Goal: Transaction & Acquisition: Register for event/course

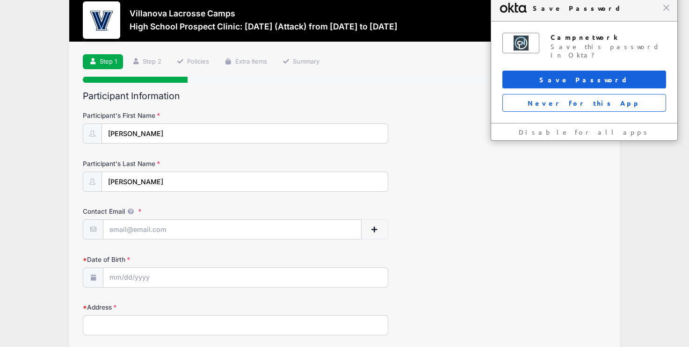
scroll to position [21, 0]
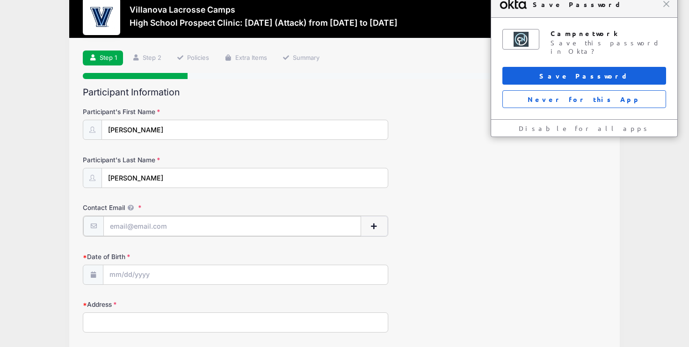
click at [289, 226] on input "Contact Email" at bounding box center [232, 226] width 258 height 20
type input "[EMAIL_ADDRESS][DOMAIN_NAME]"
type input "15 Helena Dr"
type input "Chappaqua"
select select "NY"
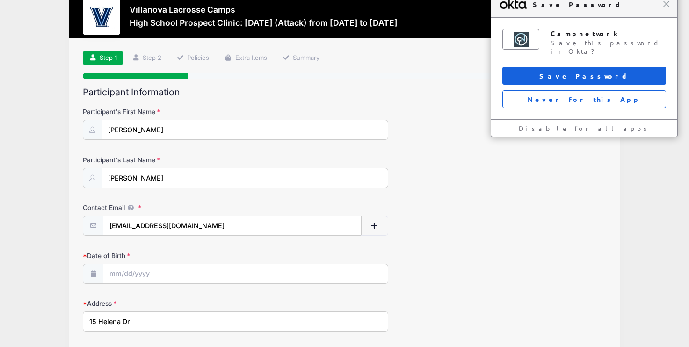
type input "10514"
type input "[PHONE_NUMBER]"
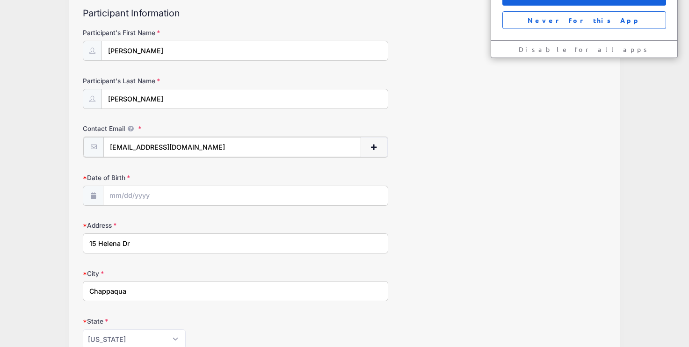
scroll to position [108, 0]
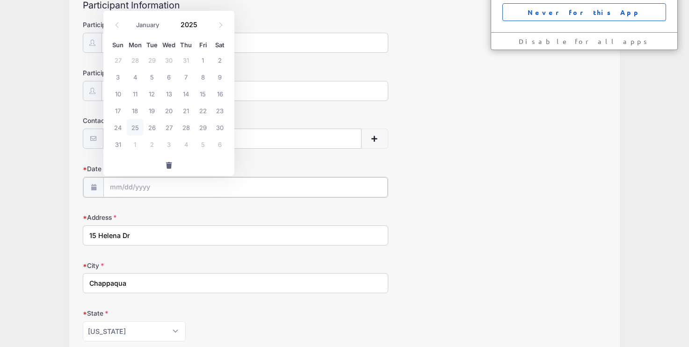
click at [233, 179] on input "Date of Birth" at bounding box center [245, 187] width 284 height 20
click at [144, 185] on input "Date of Birth" at bounding box center [245, 187] width 284 height 20
click at [144, 195] on input "Date of Birth" at bounding box center [245, 187] width 284 height 20
click at [140, 187] on input "Date of Birth" at bounding box center [245, 187] width 284 height 20
click at [116, 22] on icon at bounding box center [117, 25] width 6 height 6
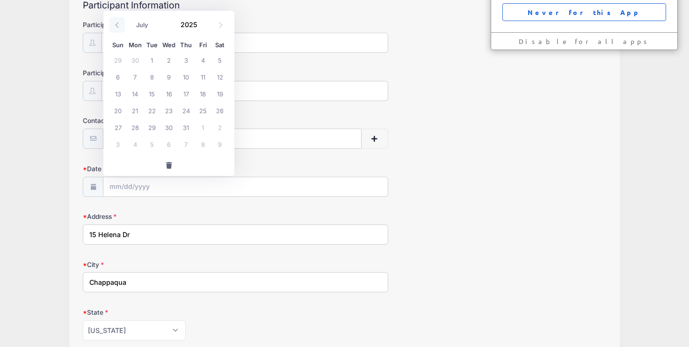
click at [116, 22] on icon at bounding box center [117, 25] width 6 height 6
select select "5"
click at [172, 95] on span "18" at bounding box center [168, 93] width 17 height 17
type input "[DATE]"
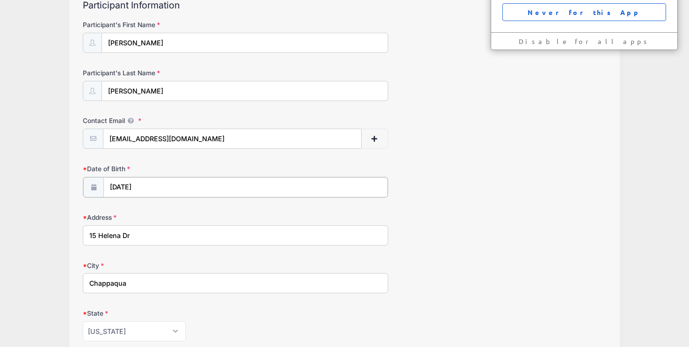
click at [162, 187] on input "[DATE]" at bounding box center [245, 187] width 284 height 20
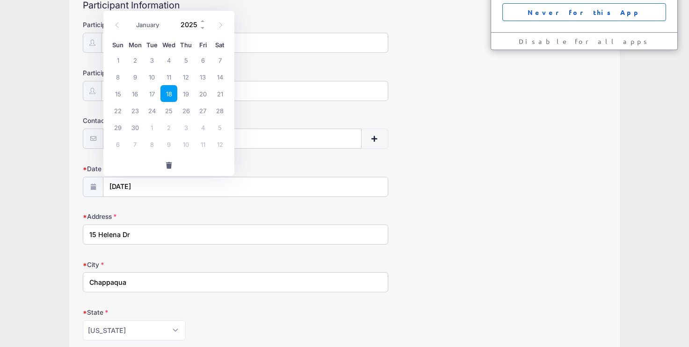
click at [196, 25] on input "2025" at bounding box center [191, 24] width 30 height 14
click at [202, 22] on span at bounding box center [203, 20] width 7 height 7
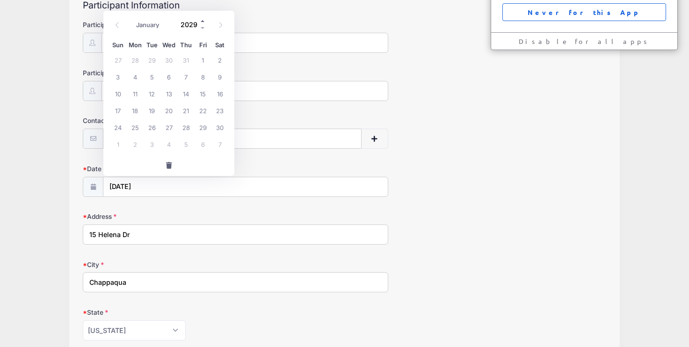
click at [202, 22] on span at bounding box center [203, 20] width 7 height 7
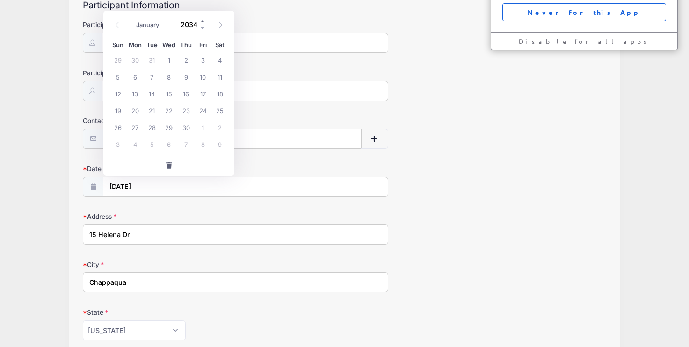
click at [202, 22] on span at bounding box center [203, 20] width 7 height 7
click at [202, 29] on span at bounding box center [203, 27] width 7 height 7
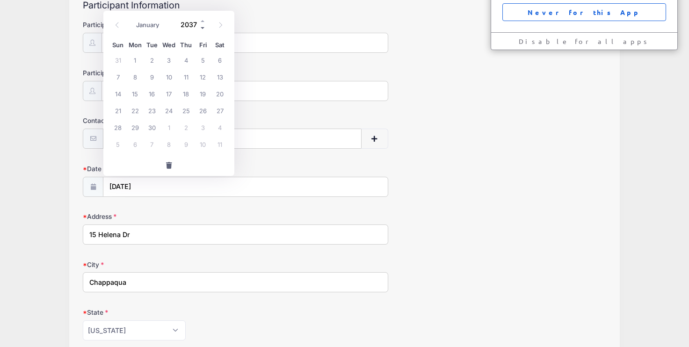
click at [202, 29] on span at bounding box center [203, 27] width 7 height 7
click at [171, 185] on input "[DATE]" at bounding box center [245, 187] width 284 height 20
click at [203, 29] on span at bounding box center [203, 27] width 7 height 7
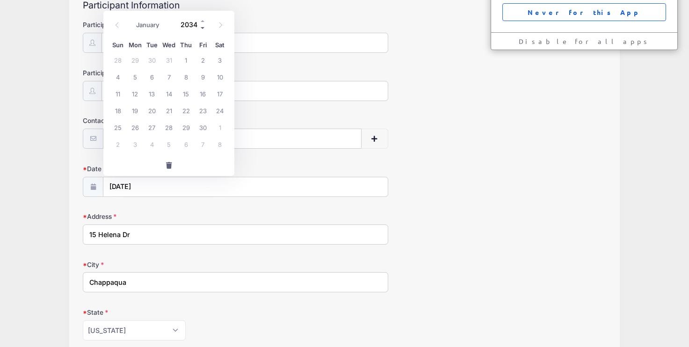
click at [203, 29] on span at bounding box center [203, 27] width 7 height 7
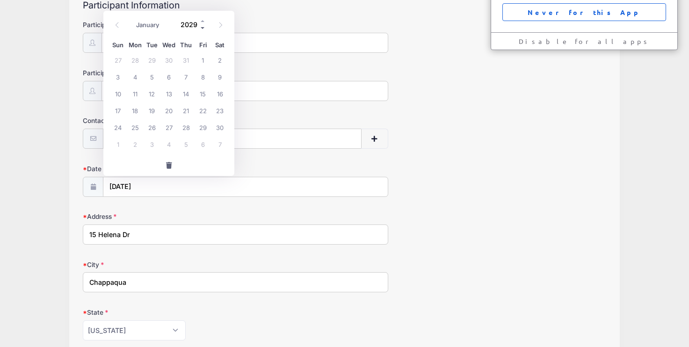
click at [203, 29] on span at bounding box center [203, 27] width 7 height 7
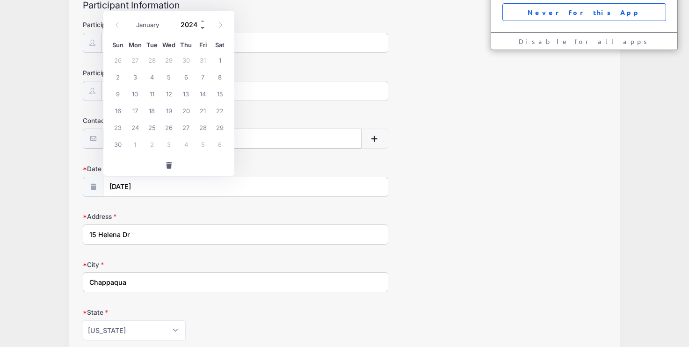
click at [203, 29] on span at bounding box center [203, 27] width 7 height 7
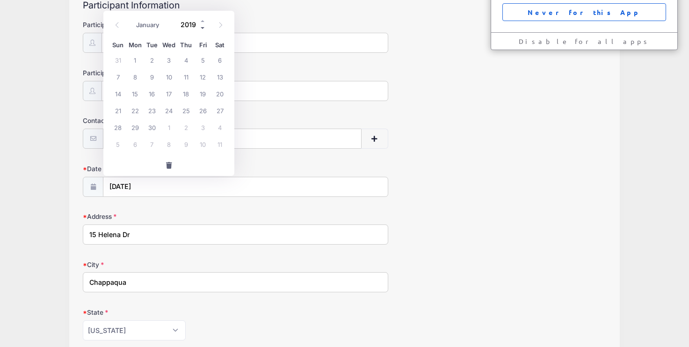
click at [203, 29] on span at bounding box center [203, 27] width 7 height 7
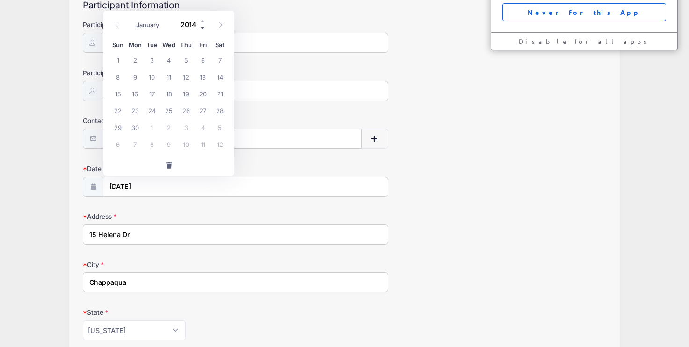
click at [203, 29] on span at bounding box center [203, 27] width 7 height 7
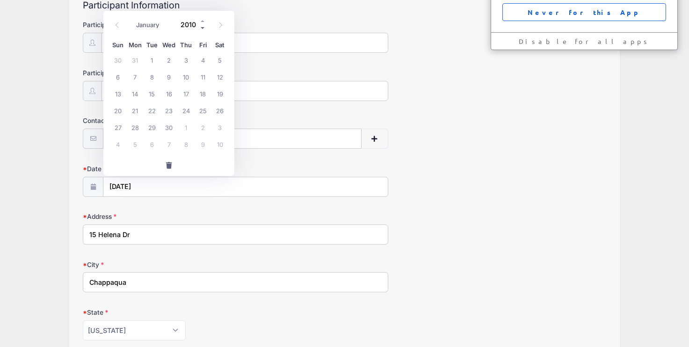
type input "2009"
click at [188, 93] on span "18" at bounding box center [185, 93] width 17 height 17
type input "[DATE]"
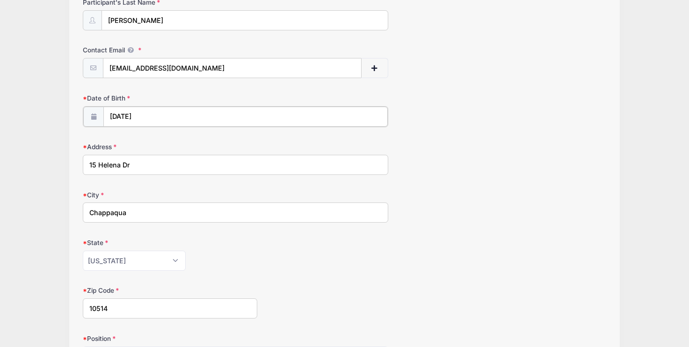
scroll to position [180, 0]
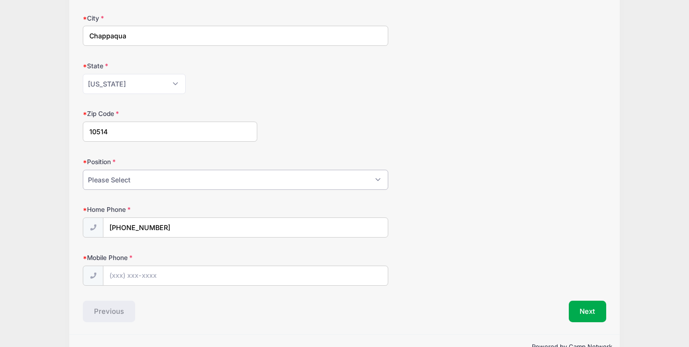
click at [142, 179] on select "Please Select Goalie Middie Defense Attack FOGO LSM" at bounding box center [235, 180] width 305 height 20
select select "Attack"
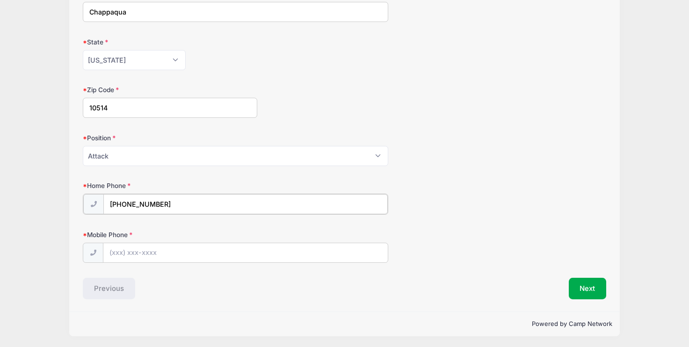
click at [166, 203] on input "[PHONE_NUMBER]" at bounding box center [245, 204] width 284 height 20
click at [130, 223] on form "Participant's First Name [PERSON_NAME] Participant's Last Name [PERSON_NAME] Co…" at bounding box center [344, 5] width 523 height 511
click at [149, 257] on input "Mobile Phone" at bounding box center [245, 252] width 284 height 20
type input "[PHONE_NUMBER]"
click at [185, 294] on div "Previous" at bounding box center [211, 288] width 266 height 22
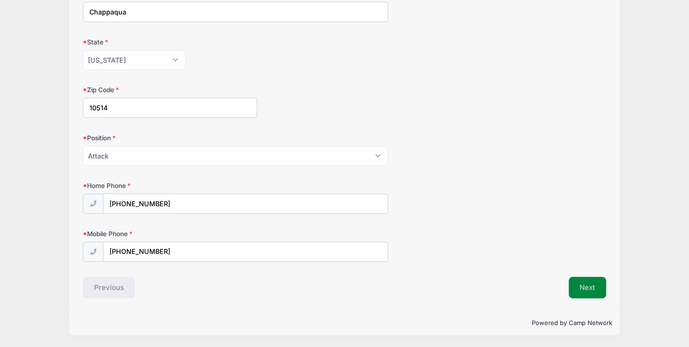
click at [589, 288] on button "Next" at bounding box center [587, 288] width 38 height 22
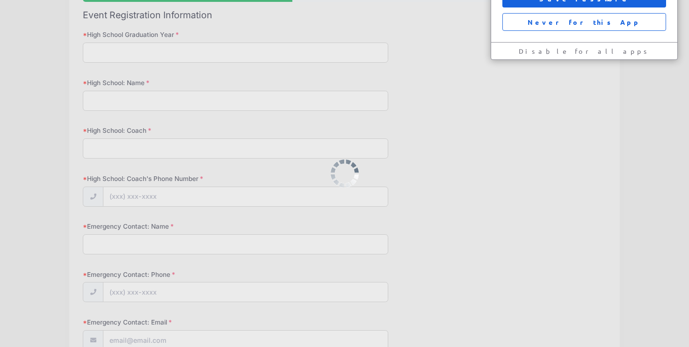
scroll to position [0, 0]
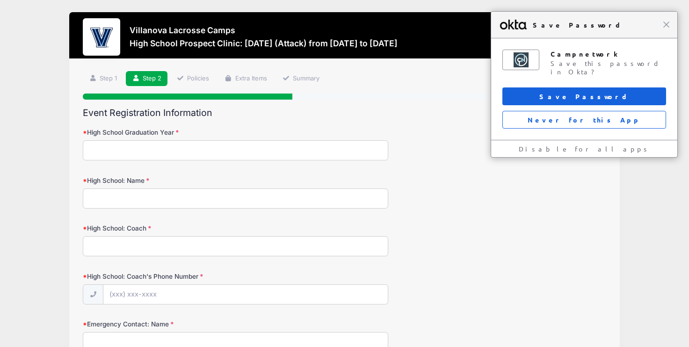
click at [202, 152] on input "High School Graduation Year" at bounding box center [235, 150] width 305 height 20
type input "2027"
click at [183, 205] on input "High School: Name" at bounding box center [235, 198] width 305 height 20
type input "[PERSON_NAME][GEOGRAPHIC_DATA]"
click at [168, 248] on input "High School: Coach" at bounding box center [235, 246] width 305 height 20
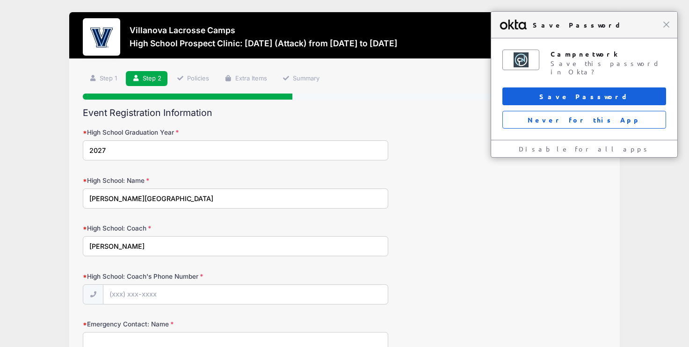
type input "[PERSON_NAME]"
click at [157, 297] on input "High School: Coach's Phone Number" at bounding box center [245, 295] width 284 height 20
type input "(9"
type input "[PHONE_NUMBER]"
click at [377, 242] on input "[PERSON_NAME]" at bounding box center [235, 246] width 305 height 20
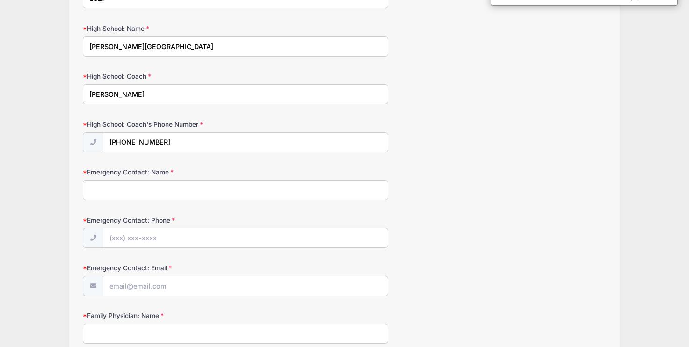
scroll to position [167, 0]
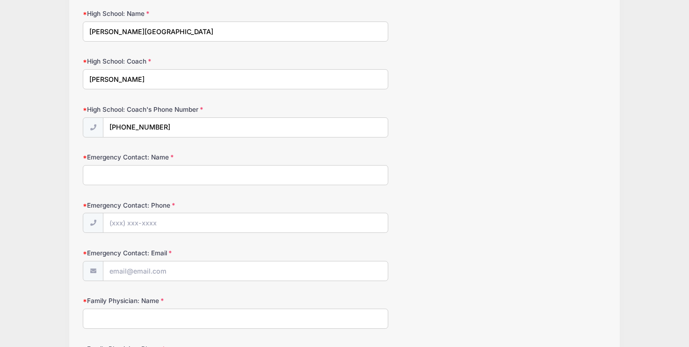
click at [249, 183] on input "Emergency Contact: Name" at bounding box center [235, 175] width 305 height 20
type input "[PERSON_NAME]"
type input "(917) 350-7"
type input "[EMAIL_ADDRESS][PERSON_NAME][DOMAIN_NAME]"
click at [155, 223] on input "(917) 350-7" at bounding box center [245, 223] width 284 height 20
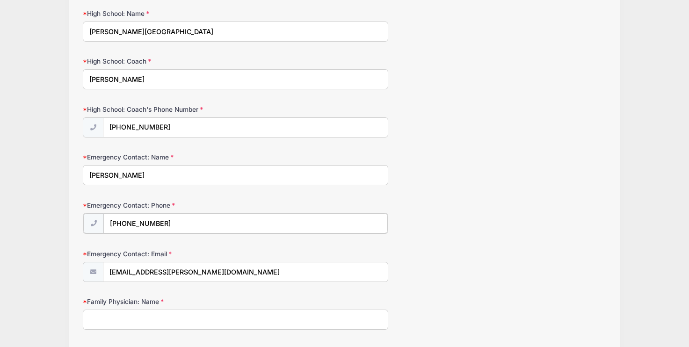
type input "[PHONE_NUMBER]"
drag, startPoint x: 209, startPoint y: 271, endPoint x: 103, endPoint y: 269, distance: 105.7
click at [103, 269] on div "[EMAIL_ADDRESS][PERSON_NAME][DOMAIN_NAME]" at bounding box center [235, 271] width 305 height 21
type input "[EMAIL_ADDRESS][DOMAIN_NAME]"
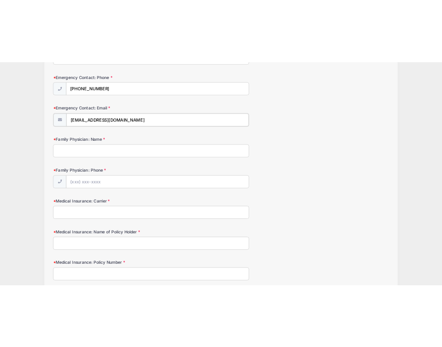
scroll to position [353, 0]
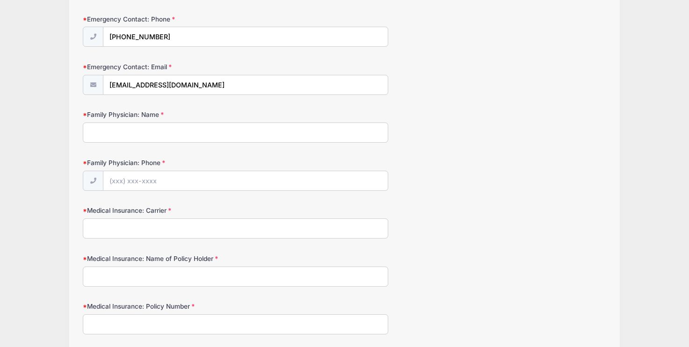
click at [147, 132] on input "Family Physician: Name" at bounding box center [235, 132] width 305 height 20
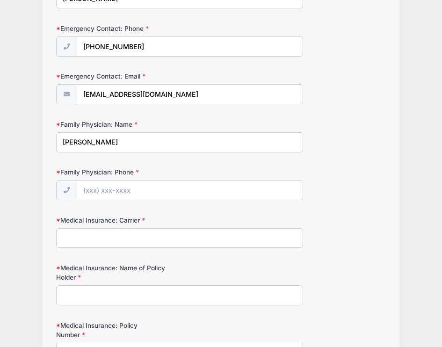
type input "[PERSON_NAME]"
click at [218, 184] on input "Family Physician: Phone" at bounding box center [190, 190] width 226 height 20
paste input "[PHONE_NUMBER]"
type input "[PHONE_NUMBER]"
click at [171, 236] on input "Medical Insurance: Carrier" at bounding box center [179, 238] width 247 height 20
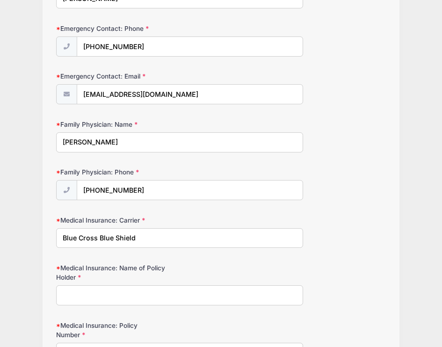
type input "Blue Cross Blue Shield"
click at [117, 292] on input "Medical Insurance: Name of Policy Holder" at bounding box center [179, 295] width 247 height 20
type input "[PERSON_NAME]"
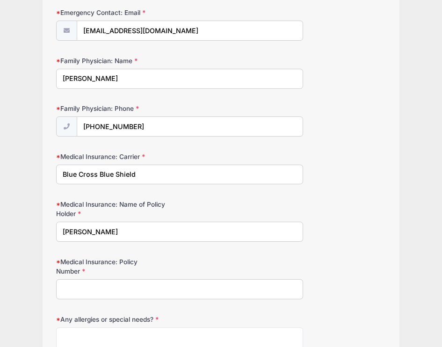
scroll to position [429, 0]
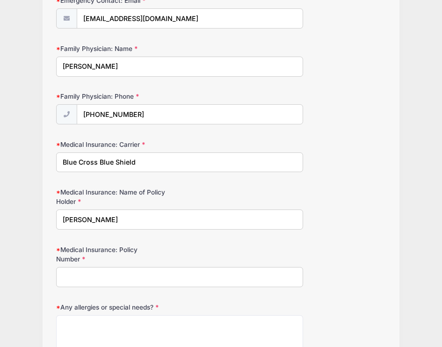
click at [97, 276] on input "Medical Insurance: Policy Number" at bounding box center [179, 277] width 247 height 20
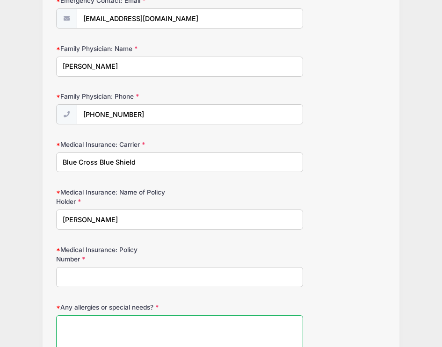
click at [116, 332] on textarea "Any allergies or special needs?" at bounding box center [179, 345] width 247 height 60
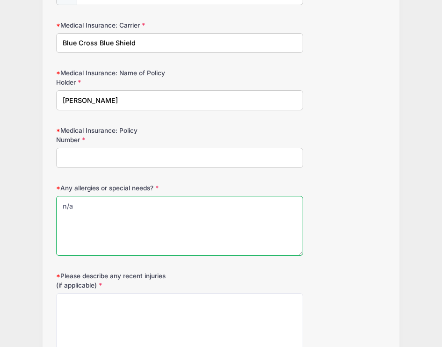
scroll to position [552, 0]
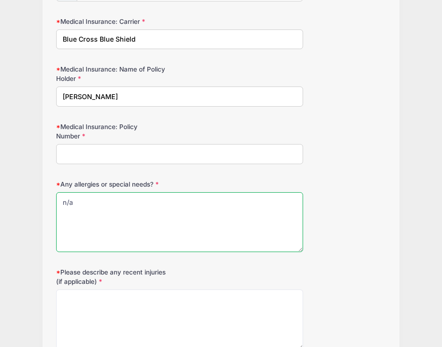
type textarea "n/a"
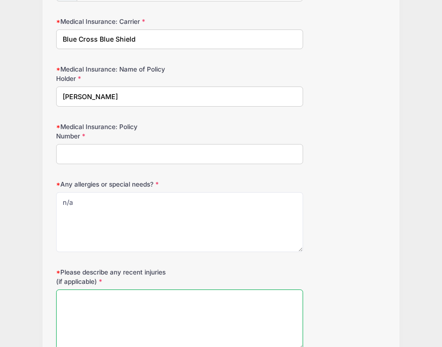
click at [111, 310] on textarea "Please describe any recent injuries (if applicable)" at bounding box center [179, 319] width 247 height 60
type textarea "n/a"
click at [114, 151] on input "Medical Insurance: Policy Number" at bounding box center [179, 154] width 247 height 20
type input "9975000483"
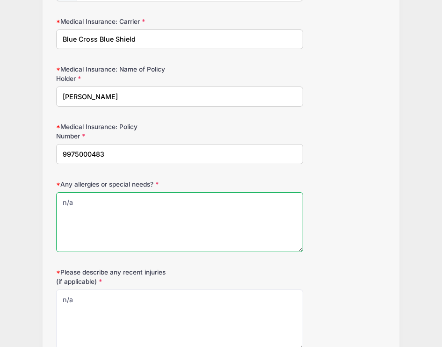
click at [113, 202] on textarea "n/a" at bounding box center [179, 222] width 247 height 60
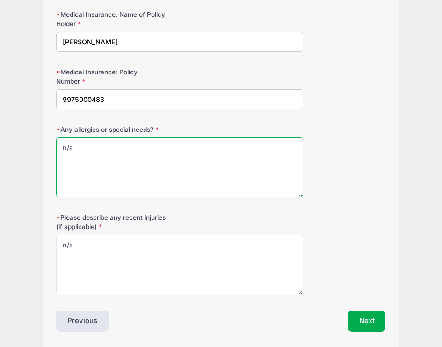
scroll to position [640, 0]
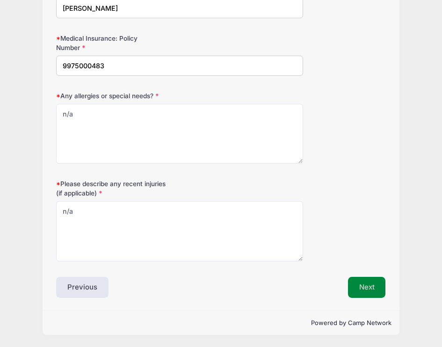
click at [367, 292] on button "Next" at bounding box center [367, 288] width 38 height 22
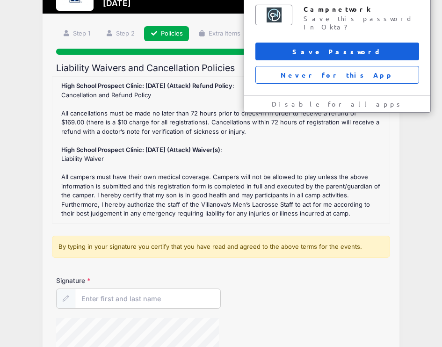
scroll to position [0, 0]
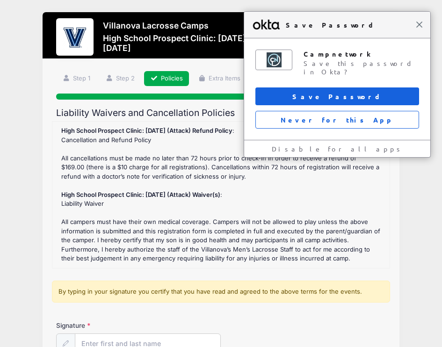
click at [420, 27] on span "Close" at bounding box center [419, 24] width 7 height 7
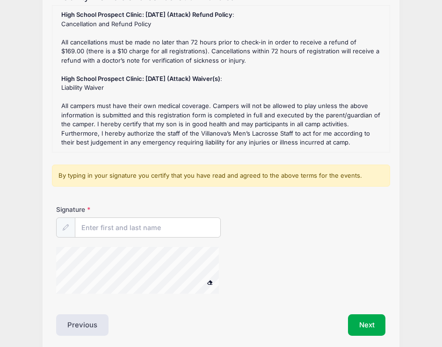
scroll to position [130, 0]
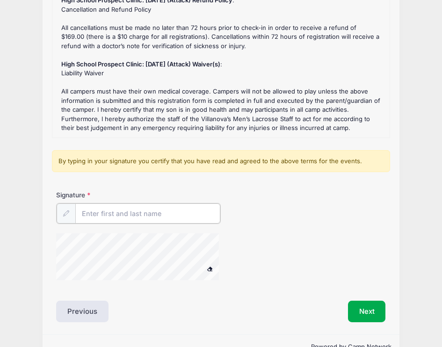
click at [162, 216] on input "Signature" at bounding box center [147, 213] width 145 height 20
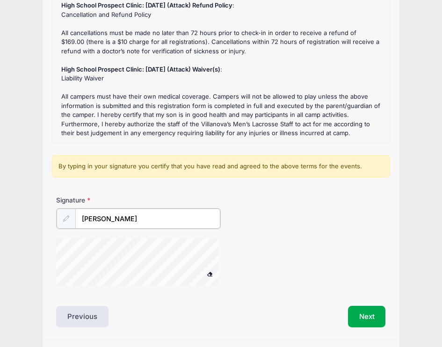
scroll to position [126, 0]
click at [240, 274] on div at bounding box center [149, 263] width 187 height 50
type input "[PERSON_NAME]"
click at [367, 319] on button "Next" at bounding box center [367, 315] width 38 height 22
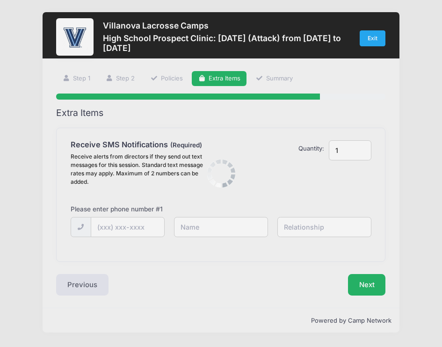
scroll to position [0, 0]
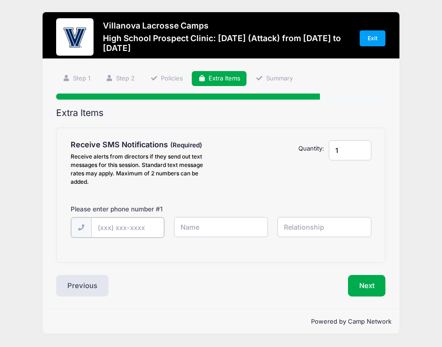
click at [0, 0] on input "text" at bounding box center [0, 0] width 0 height 0
type input "[PHONE_NUMBER]"
click at [0, 0] on input "text" at bounding box center [0, 0] width 0 height 0
type input "[PERSON_NAME]"
click at [0, 0] on input "text" at bounding box center [0, 0] width 0 height 0
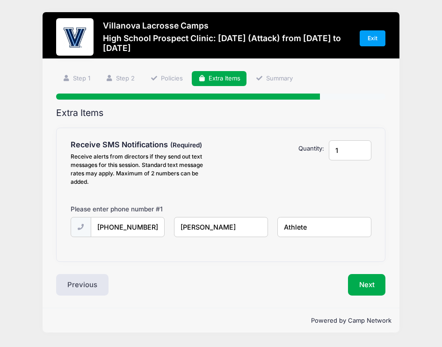
type input "Athlete"
click at [0, 0] on input "[PERSON_NAME]" at bounding box center [0, 0] width 0 height 0
type input "[PERSON_NAME]"
click at [371, 286] on button "Next" at bounding box center [367, 285] width 38 height 22
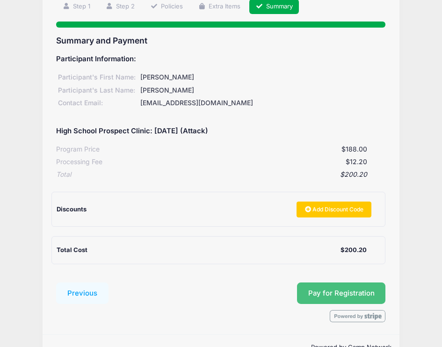
scroll to position [96, 0]
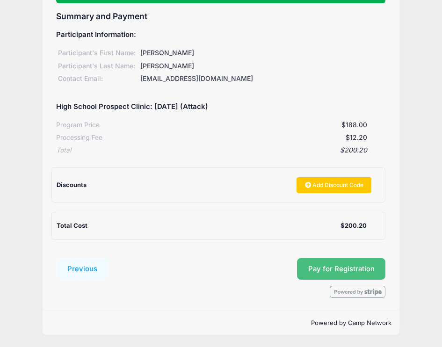
click at [335, 273] on button "Pay for Registration" at bounding box center [341, 269] width 89 height 22
